Goal: Task Accomplishment & Management: Manage account settings

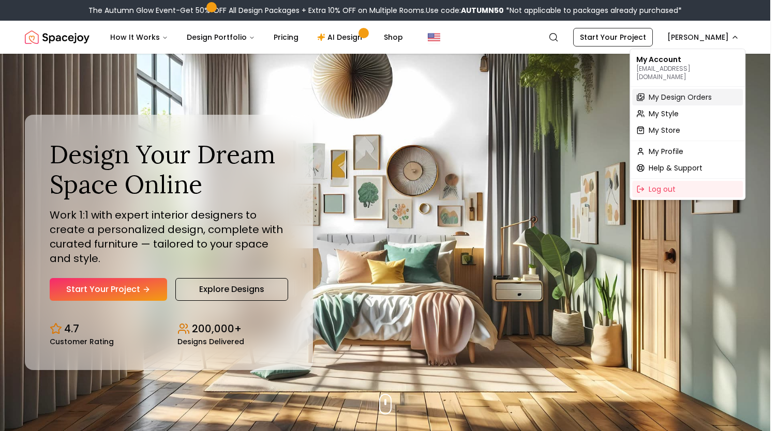
click at [672, 93] on span "My Design Orders" at bounding box center [680, 97] width 63 height 10
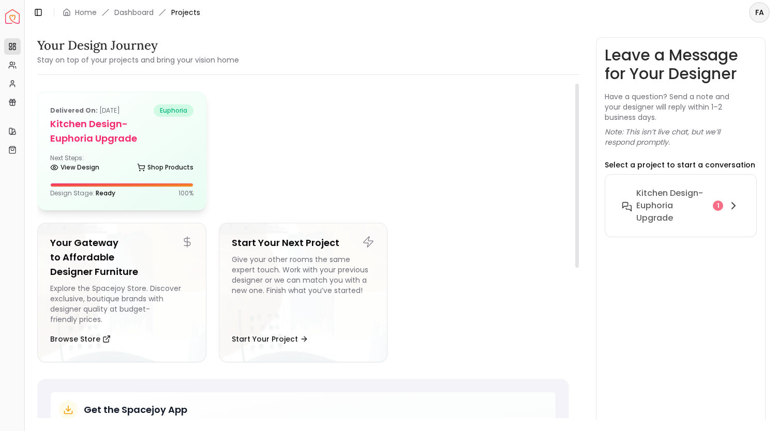
click at [109, 135] on h5 "Kitchen design- Euphoria Upgrade" at bounding box center [121, 131] width 143 height 29
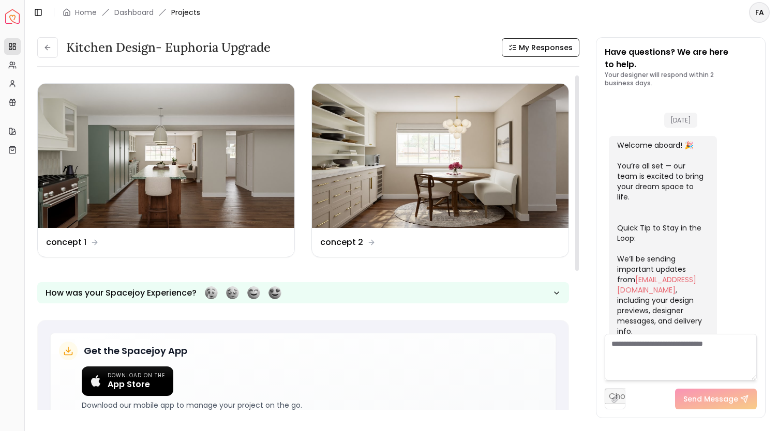
scroll to position [1693, 0]
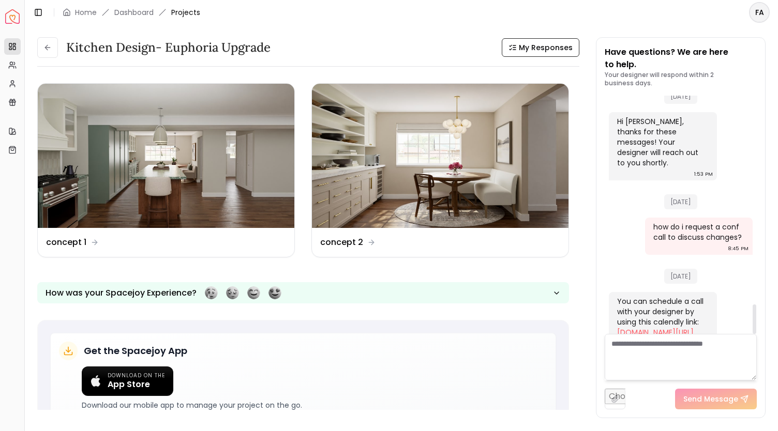
click at [651, 327] on link "[DOMAIN_NAME][URL][PERSON_NAME]" at bounding box center [655, 337] width 77 height 21
drag, startPoint x: 755, startPoint y: 317, endPoint x: 764, endPoint y: 340, distance: 24.4
click at [756, 334] on div at bounding box center [755, 319] width 4 height 29
click at [648, 327] on link "[DOMAIN_NAME][URL][PERSON_NAME]" at bounding box center [655, 337] width 77 height 21
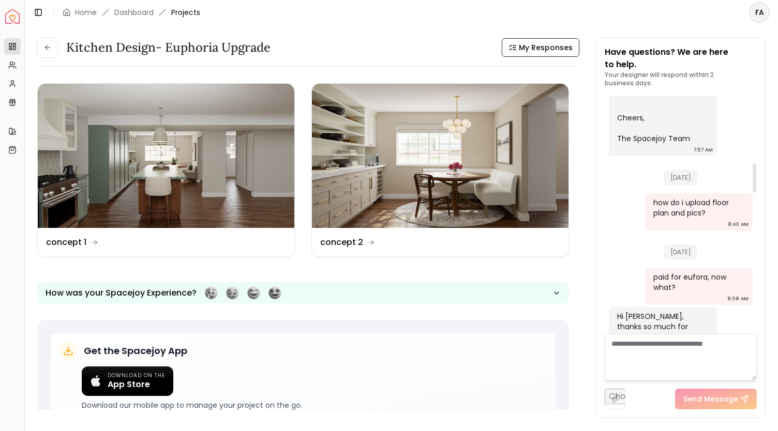
scroll to position [542, 0]
drag, startPoint x: 754, startPoint y: 317, endPoint x: 770, endPoint y: 175, distance: 142.6
click at [756, 175] on div at bounding box center [755, 177] width 4 height 29
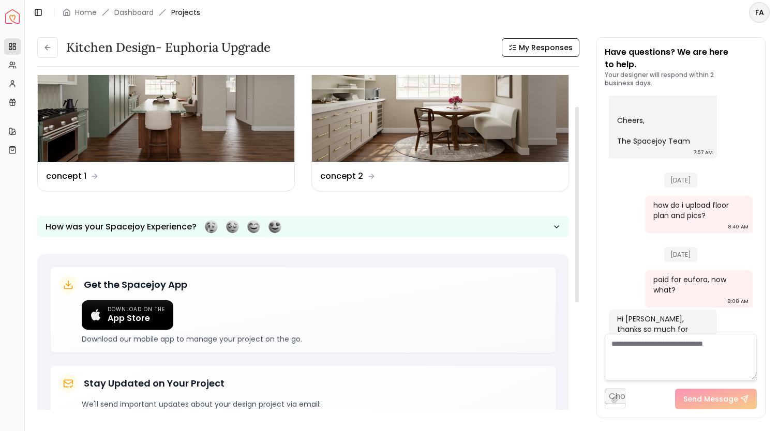
scroll to position [68, 0]
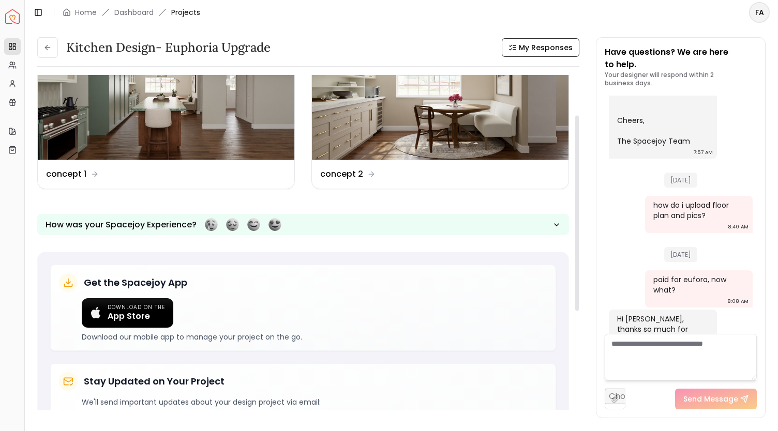
drag, startPoint x: 576, startPoint y: 205, endPoint x: 581, endPoint y: 246, distance: 40.7
click at [579, 246] on div at bounding box center [577, 213] width 4 height 196
click at [530, 44] on span "My Responses" at bounding box center [546, 47] width 54 height 10
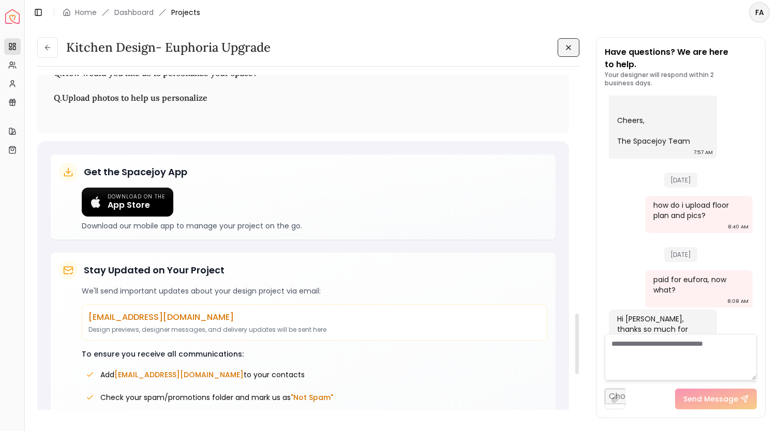
scroll to position [1566, 0]
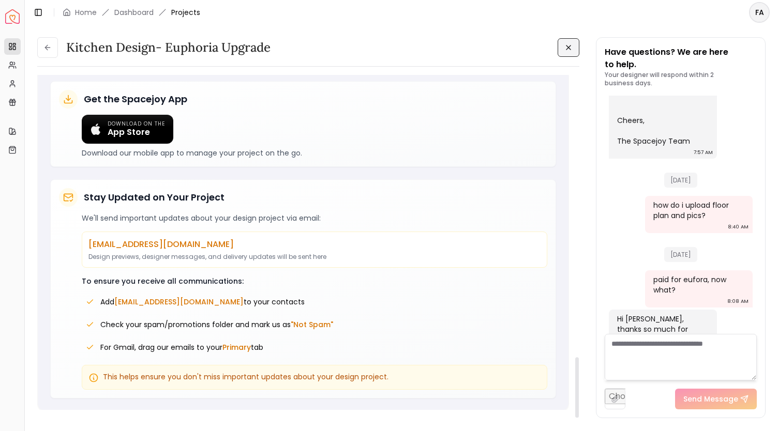
drag, startPoint x: 578, startPoint y: 108, endPoint x: 581, endPoint y: 397, distance: 288.7
click at [579, 397] on div at bounding box center [577, 387] width 4 height 61
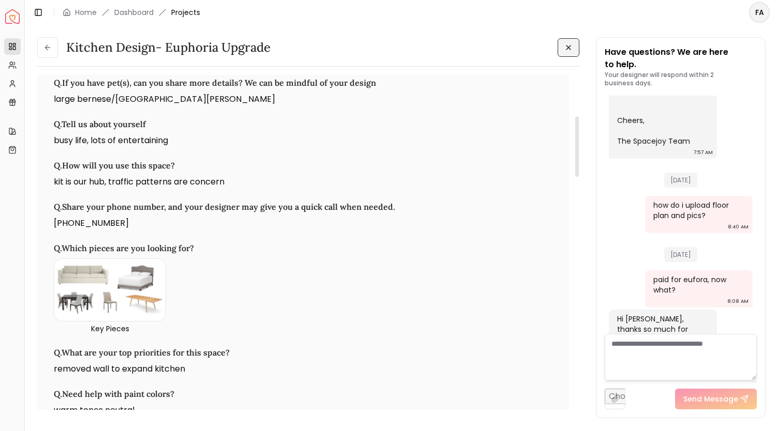
scroll to position [0, 0]
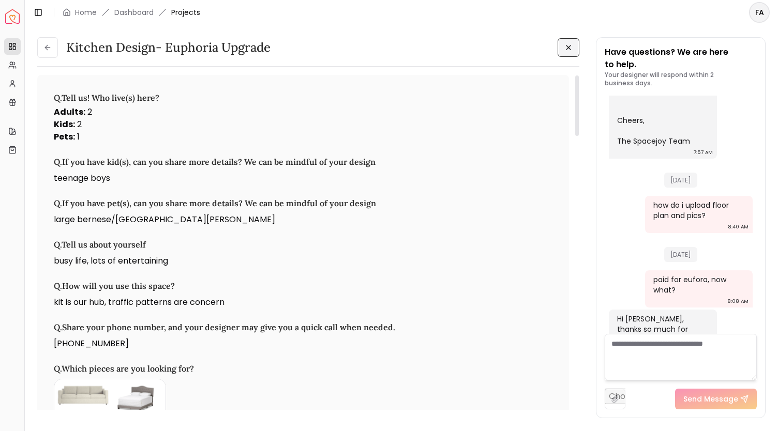
drag, startPoint x: 576, startPoint y: 376, endPoint x: 539, endPoint y: 52, distance: 326.0
click at [575, 76] on div at bounding box center [577, 106] width 4 height 61
click at [8, 127] on icon at bounding box center [12, 131] width 8 height 8
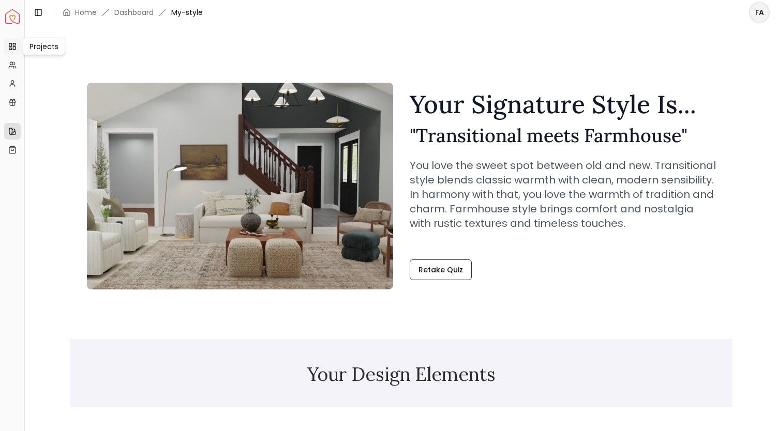
click at [13, 43] on rect at bounding box center [14, 44] width 3 height 2
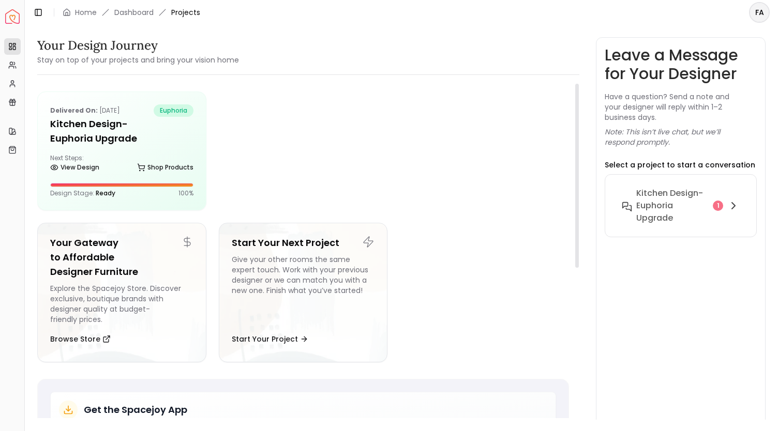
drag, startPoint x: 577, startPoint y: 152, endPoint x: 579, endPoint y: 114, distance: 37.3
click at [579, 114] on div at bounding box center [577, 176] width 4 height 184
click at [99, 192] on span "Ready" at bounding box center [106, 193] width 20 height 9
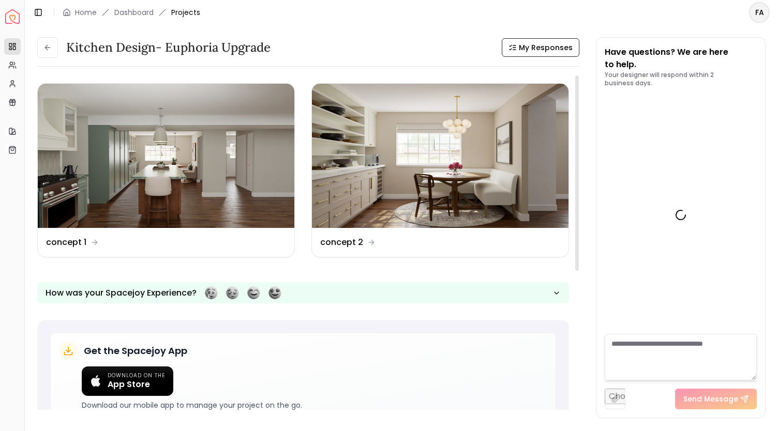
scroll to position [1693, 0]
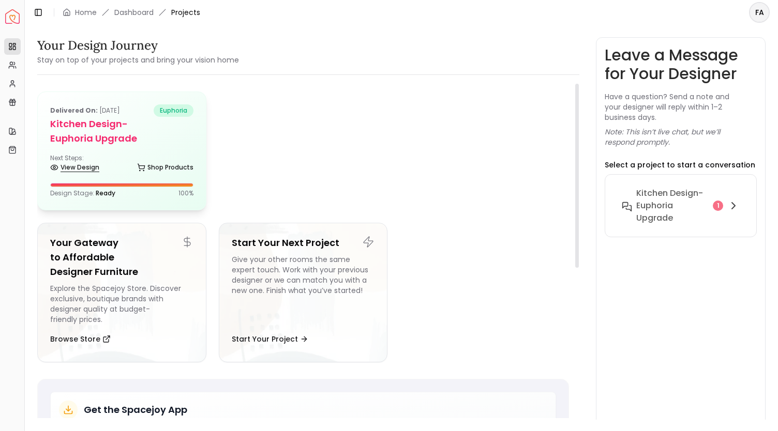
click at [84, 168] on link "View Design" at bounding box center [74, 167] width 49 height 14
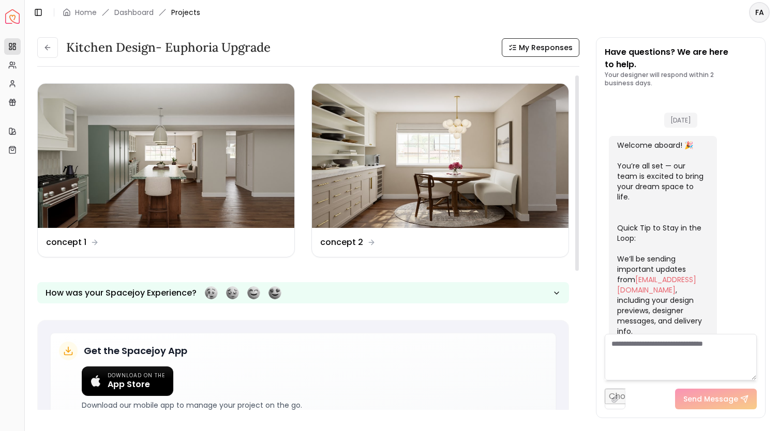
scroll to position [1693, 0]
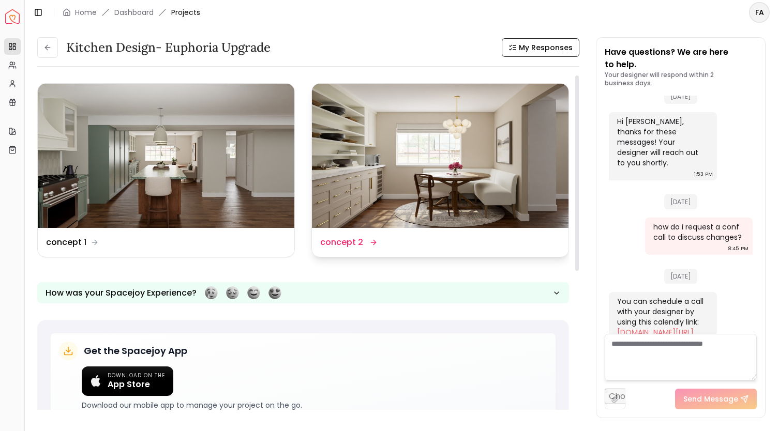
click at [364, 227] on img at bounding box center [440, 156] width 257 height 144
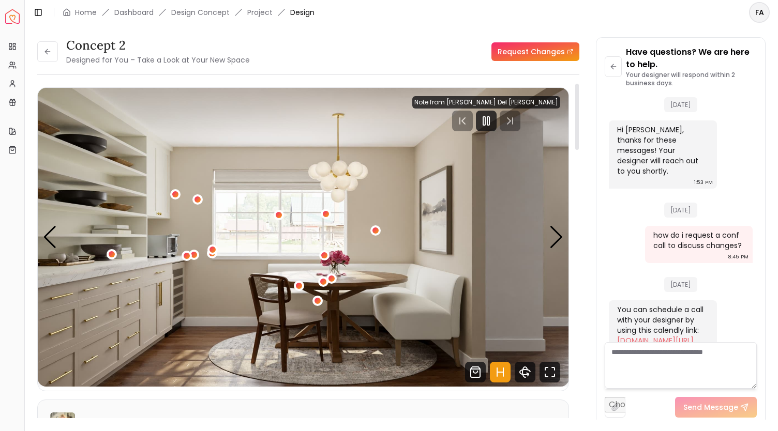
drag, startPoint x: 577, startPoint y: 142, endPoint x: 581, endPoint y: 136, distance: 7.0
click at [579, 136] on div at bounding box center [577, 117] width 4 height 66
click at [555, 233] on div "Next slide" at bounding box center [556, 237] width 14 height 23
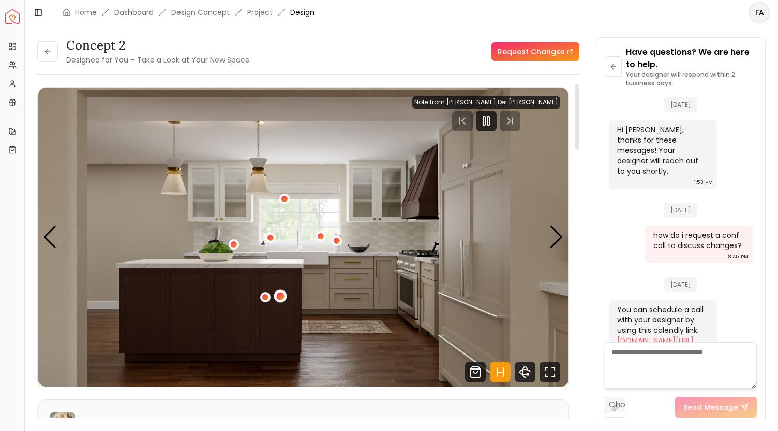
click at [281, 295] on div "2 / 5" at bounding box center [281, 297] width 8 height 8
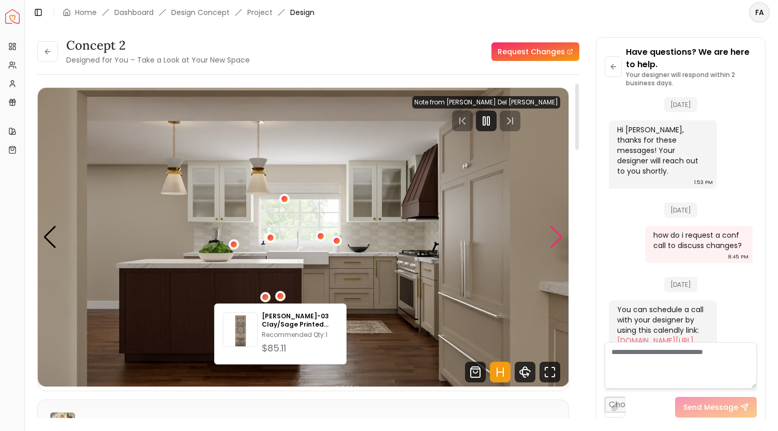
click at [558, 240] on div "Next slide" at bounding box center [556, 237] width 14 height 23
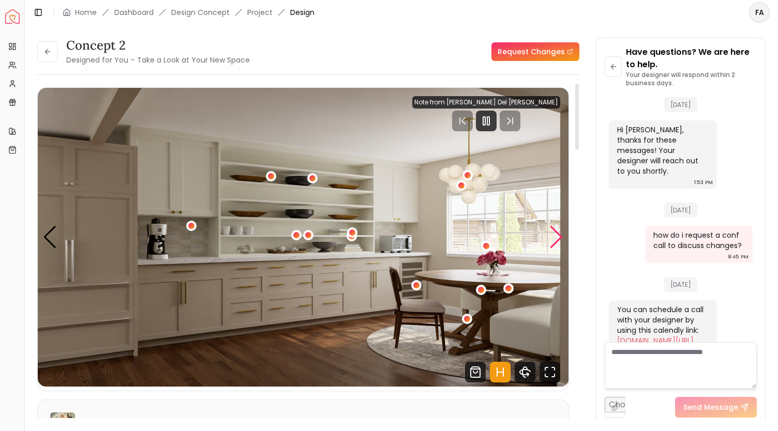
click at [558, 240] on div "Next slide" at bounding box center [556, 237] width 14 height 23
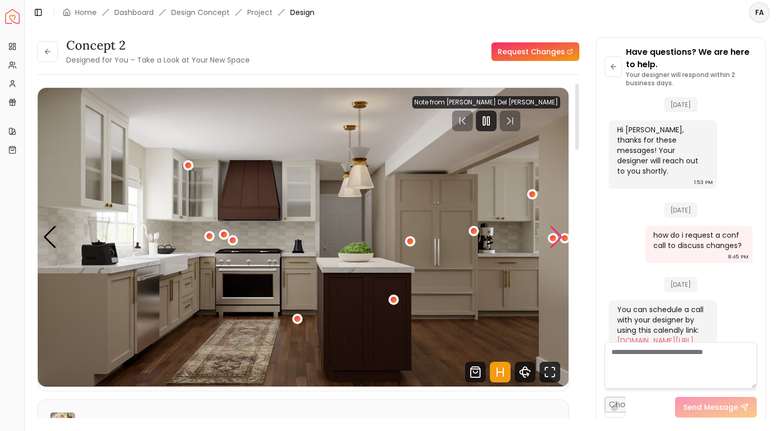
click at [558, 240] on div "Next slide" at bounding box center [556, 237] width 14 height 23
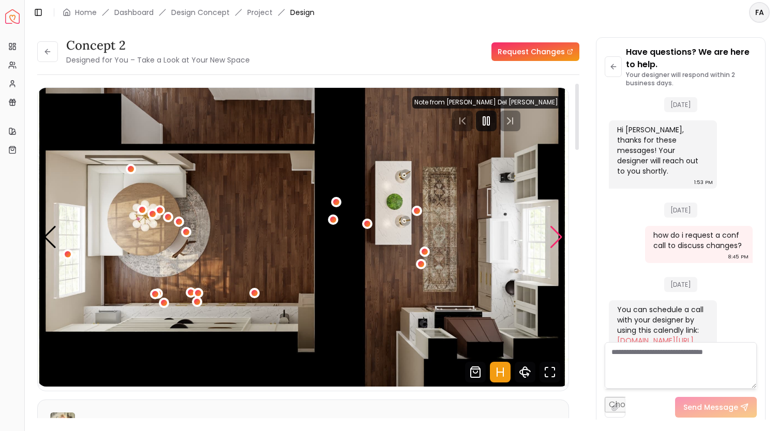
click at [558, 238] on div "Next slide" at bounding box center [556, 237] width 14 height 23
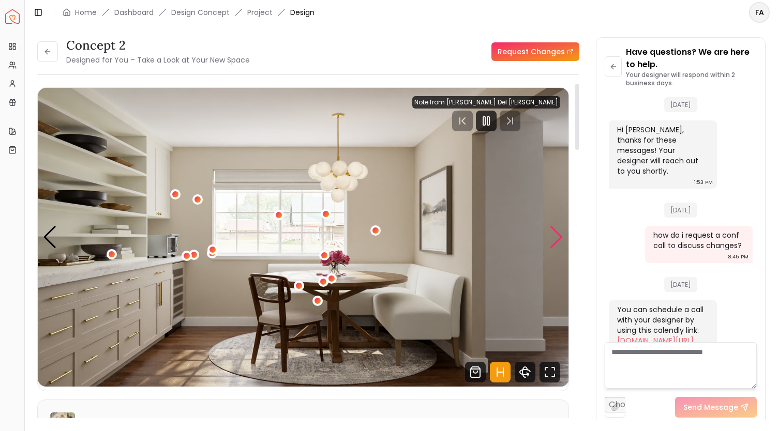
click at [558, 238] on div "Next slide" at bounding box center [556, 237] width 14 height 23
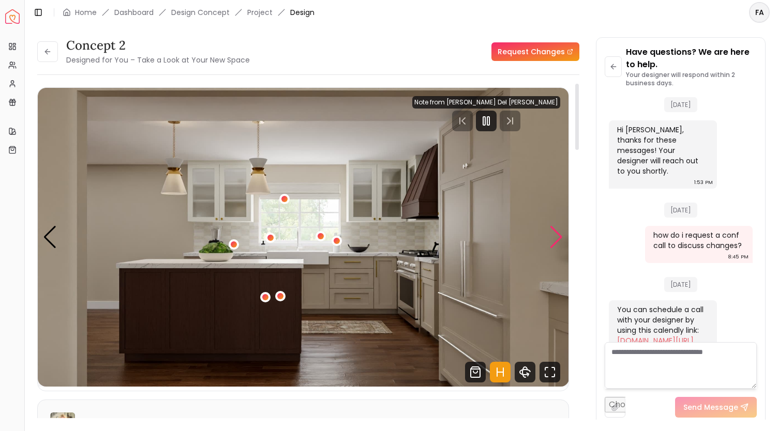
click at [558, 238] on div "Next slide" at bounding box center [556, 237] width 14 height 23
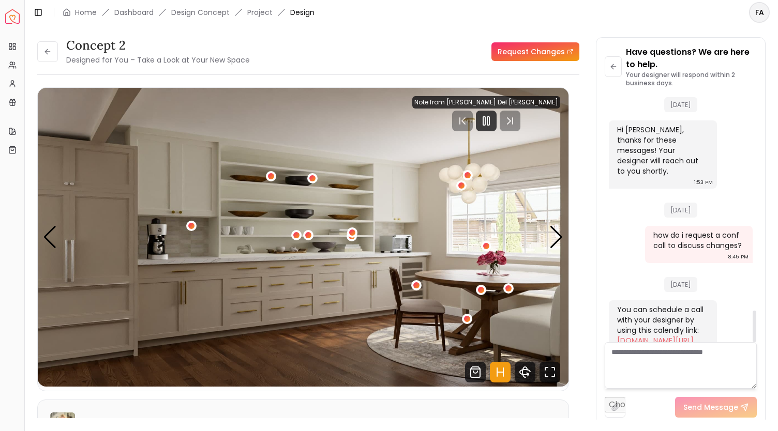
click at [630, 356] on textarea at bounding box center [681, 365] width 152 height 47
click at [560, 238] on div "Next slide" at bounding box center [556, 237] width 14 height 23
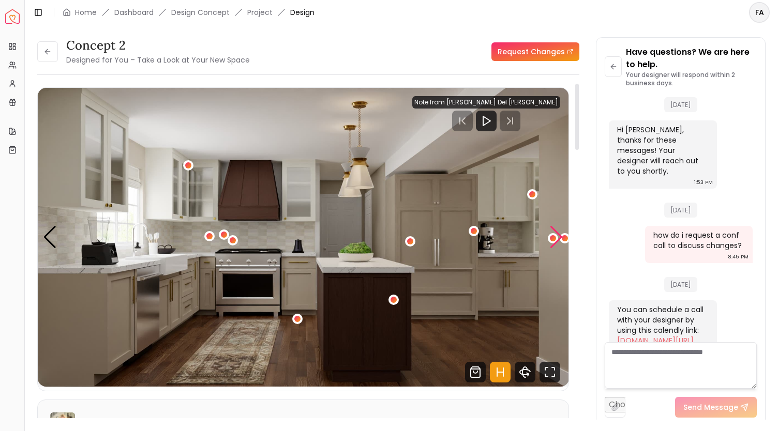
click at [560, 238] on div "Next slide" at bounding box center [556, 237] width 14 height 23
